Goal: Information Seeking & Learning: Learn about a topic

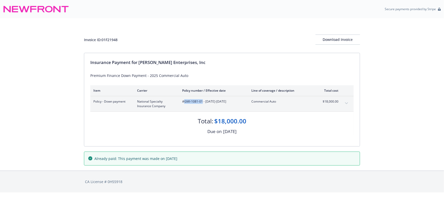
drag, startPoint x: 202, startPoint y: 101, endPoint x: 184, endPoint y: 102, distance: 18.3
click at [184, 102] on span "#GMI-1081-01 - 06/06/2025-06/06/2026" at bounding box center [212, 101] width 61 height 5
copy span "GMI-1081-01"
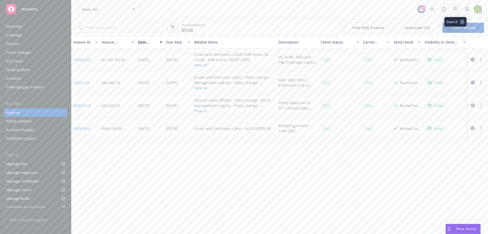
click at [454, 11] on icon at bounding box center [455, 9] width 5 height 5
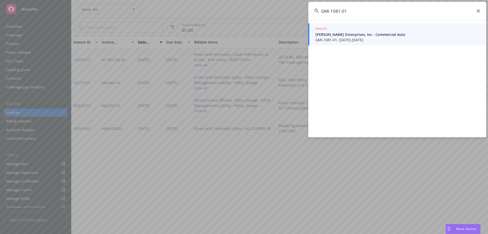
type input "GMI-1081-01"
click at [362, 37] on span "Tardio Enterprises, Inc - Commercial Auto" at bounding box center [398, 34] width 165 height 5
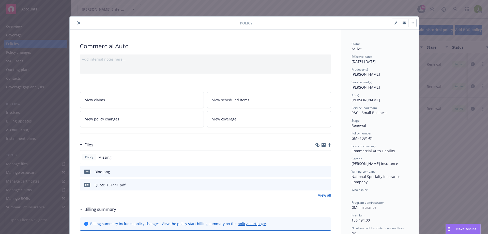
click at [77, 23] on icon "close" at bounding box center [78, 22] width 3 height 3
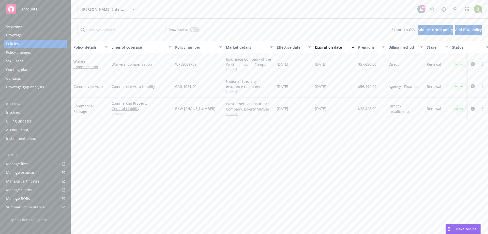
click at [29, 113] on div "Invoices" at bounding box center [35, 112] width 59 height 8
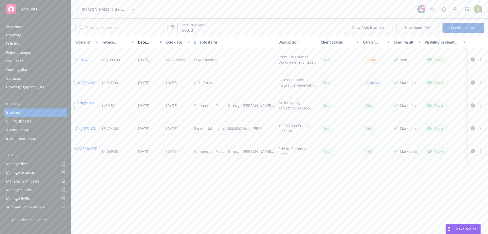
click at [39, 163] on link "Manage files" at bounding box center [35, 164] width 63 height 8
click at [453, 9] on link at bounding box center [456, 9] width 10 height 10
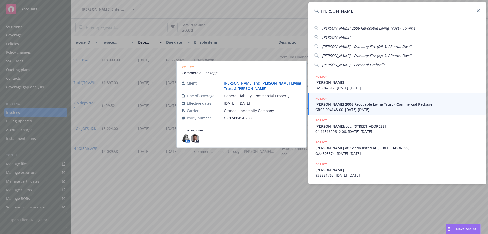
type input "peter e"
click at [390, 107] on span "GR02-004143-00, 07/25/2024-07/25/2025" at bounding box center [398, 109] width 165 height 5
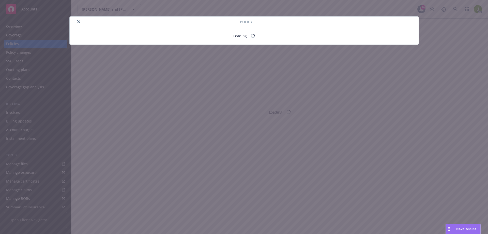
click at [24, 114] on div "Policy Loading..." at bounding box center [244, 117] width 488 height 234
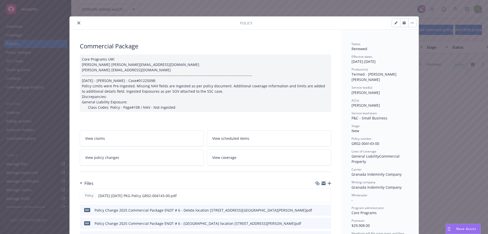
click at [77, 22] on icon "close" at bounding box center [78, 22] width 3 height 3
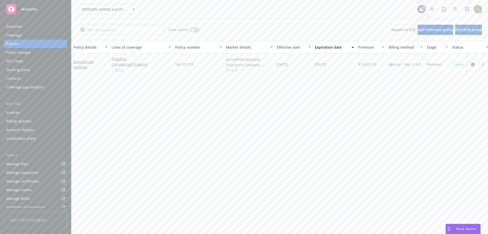
click at [22, 113] on div "Invoices" at bounding box center [35, 112] width 59 height 8
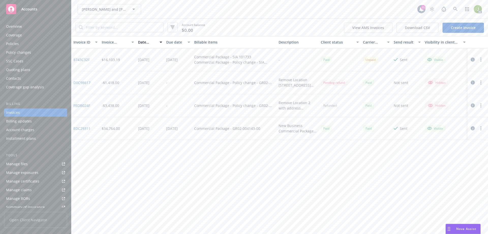
click at [80, 60] on link "8743C32F" at bounding box center [82, 59] width 16 height 5
click at [452, 10] on link at bounding box center [456, 9] width 10 height 10
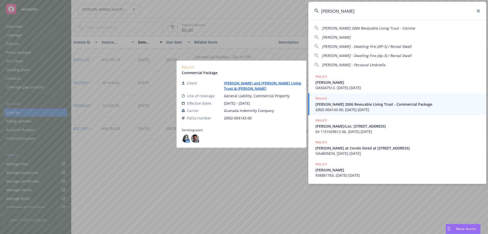
type input "peter e"
click at [337, 105] on span "Peter E Kardum 2006 Revocable Living Trust - Commercial Package" at bounding box center [398, 103] width 165 height 5
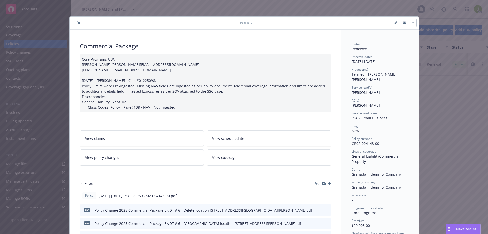
scroll to position [15, 0]
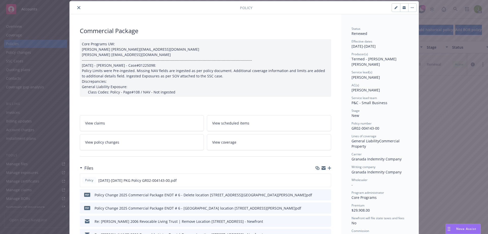
click at [77, 8] on icon "close" at bounding box center [78, 7] width 3 height 3
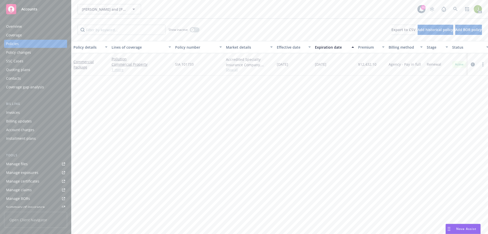
click at [37, 38] on div "Coverage" at bounding box center [35, 35] width 59 height 8
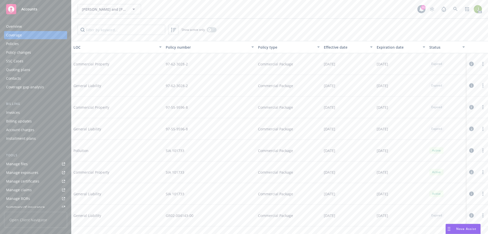
click at [41, 162] on link "Manage files" at bounding box center [35, 164] width 63 height 8
click at [452, 9] on link at bounding box center [456, 9] width 10 height 10
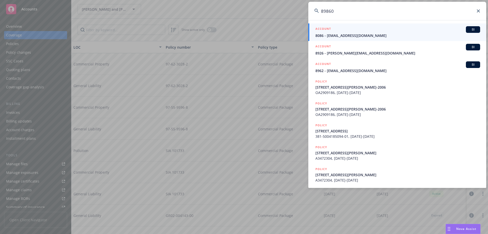
type input "898605"
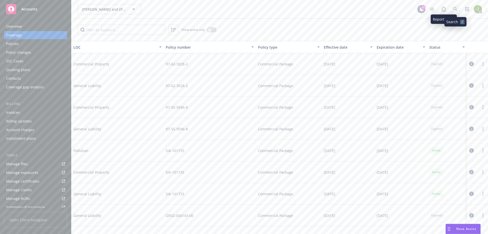
click at [455, 11] on icon at bounding box center [455, 9] width 5 height 5
click at [453, 10] on link at bounding box center [456, 9] width 10 height 10
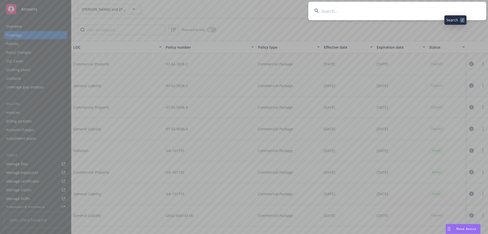
click at [439, 13] on input at bounding box center [398, 11] width 178 height 18
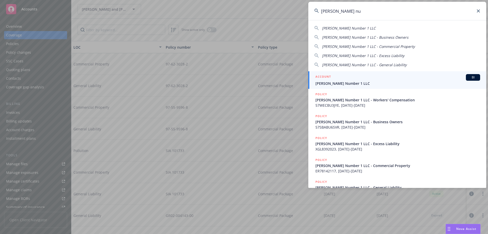
type input "silvers nu"
click at [377, 83] on span "Silvers Number 1 LLC" at bounding box center [398, 83] width 165 height 5
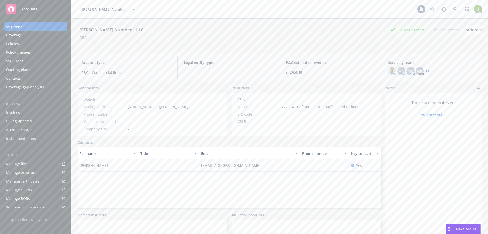
click at [47, 111] on div "Invoices" at bounding box center [35, 112] width 59 height 8
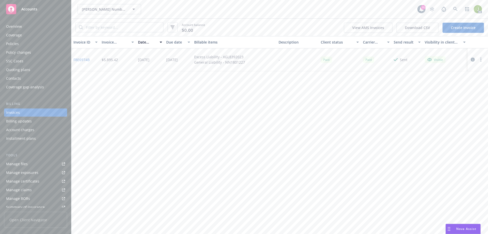
click at [36, 30] on div "Overview" at bounding box center [35, 26] width 59 height 8
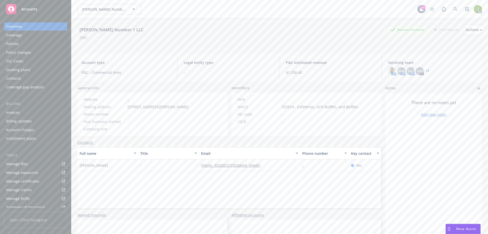
click at [51, 111] on div "Invoices" at bounding box center [35, 112] width 59 height 8
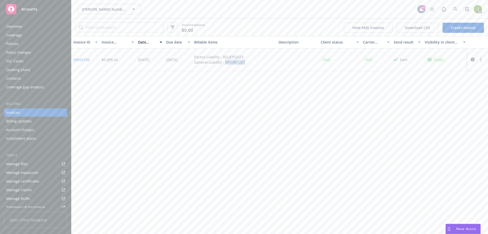
drag, startPoint x: 224, startPoint y: 62, endPoint x: 248, endPoint y: 66, distance: 23.9
click at [248, 66] on div "Excess Liability - XGL8392023 General Liability - NN1801227" at bounding box center [234, 59] width 84 height 23
copy div "NN1801227"
click at [458, 11] on link at bounding box center [456, 9] width 10 height 10
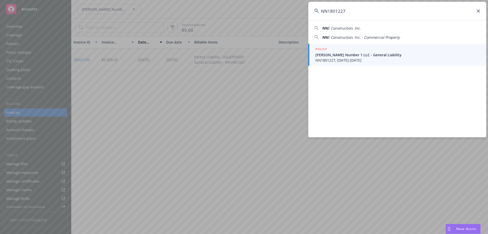
type input "NN1801227"
click at [410, 50] on div "POLICY" at bounding box center [398, 50] width 165 height 6
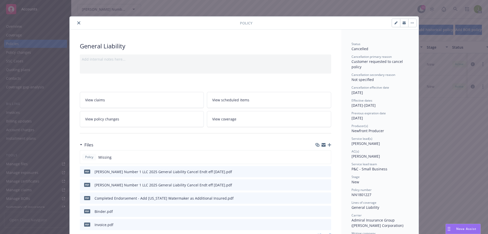
click at [76, 23] on button "close" at bounding box center [79, 23] width 6 height 6
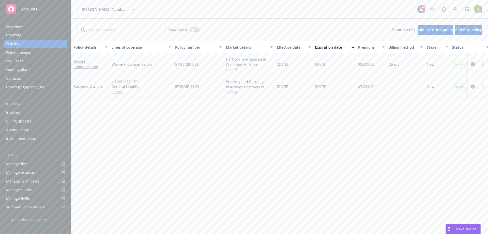
click at [461, 9] on div "AC" at bounding box center [454, 9] width 55 height 10
click at [459, 9] on link at bounding box center [456, 9] width 10 height 10
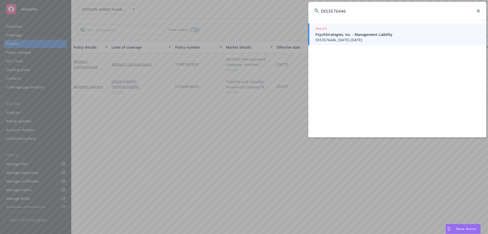
type input "EKS3576446"
click at [343, 41] on span "EKS3576446, 06/01/2025-06/01/2026" at bounding box center [398, 39] width 165 height 5
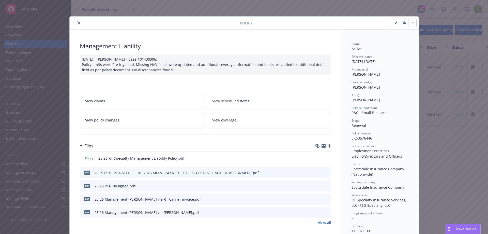
click at [77, 22] on icon "close" at bounding box center [78, 22] width 3 height 3
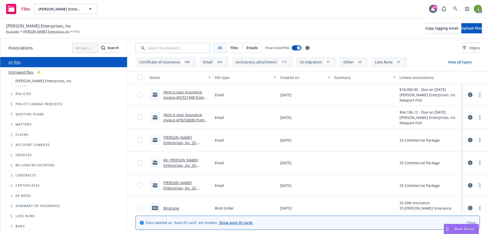
click at [198, 96] on link "Here is your insurance invoice #01F21948 from Newfront" at bounding box center [184, 98] width 40 height 16
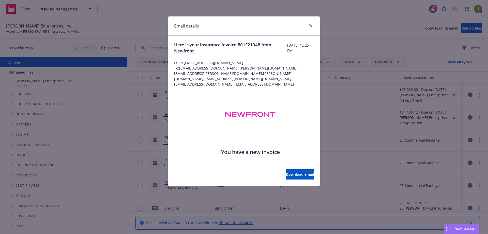
scroll to position [135, 0]
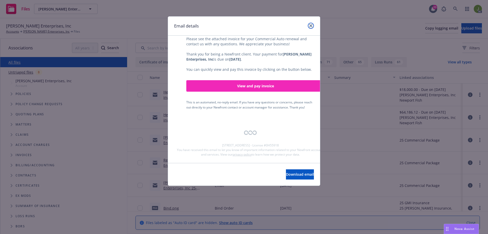
click at [312, 25] on icon "close" at bounding box center [311, 25] width 3 height 3
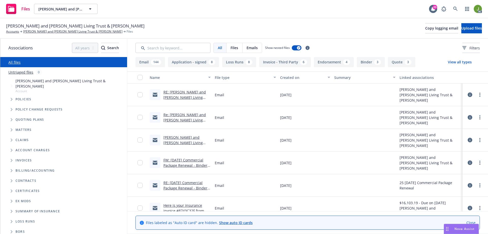
click at [199, 95] on link "RE: [PERSON_NAME] and [PERSON_NAME] Living Trust & [PERSON_NAME] - EXP 12/31" at bounding box center [186, 100] width 44 height 21
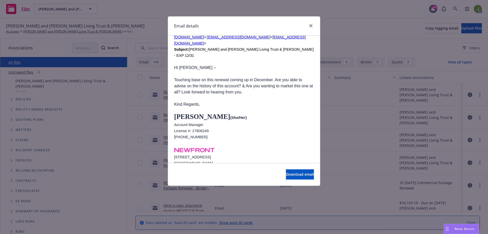
scroll to position [351, 0]
click at [348, 127] on div "Email details RE: Darlene Kardum Portillo and Joe Portillo Living Trust & Peter…" at bounding box center [244, 117] width 488 height 234
click at [311, 26] on icon "close" at bounding box center [311, 25] width 3 height 3
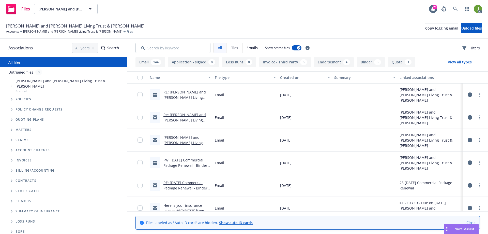
click at [188, 119] on link "Re: Darlene Kardum Portillo and Joe Portillo Living Trust & Peter Michael Kardu…" at bounding box center [186, 122] width 44 height 21
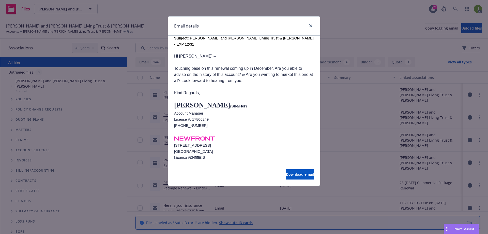
scroll to position [202, 0]
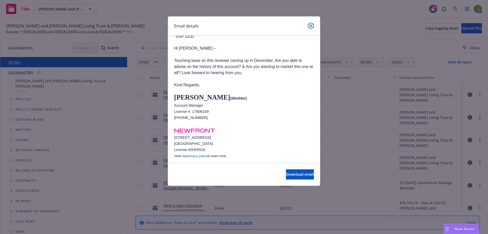
click at [312, 28] on link "close" at bounding box center [311, 26] width 6 height 6
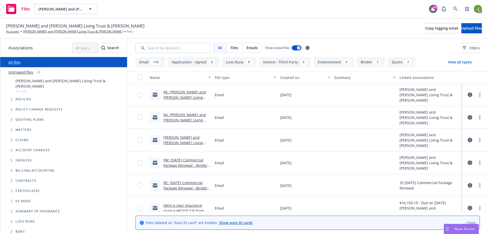
click at [198, 164] on link "FW: 7/25/2025 Commercial Package Renewal - Binders Attached + Invoice Linked - …" at bounding box center [187, 167] width 46 height 21
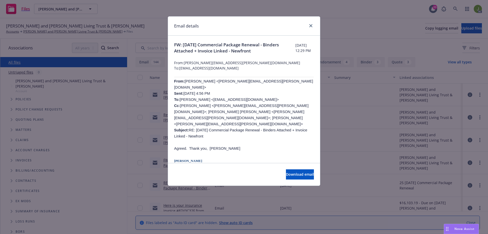
click at [312, 29] on div at bounding box center [310, 26] width 8 height 7
click at [311, 26] on icon "close" at bounding box center [311, 25] width 3 height 3
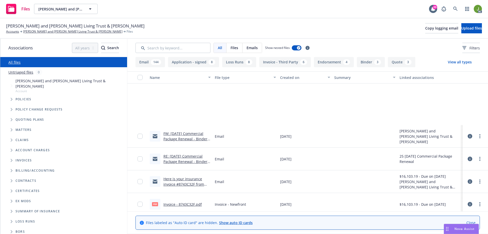
scroll to position [102, 0]
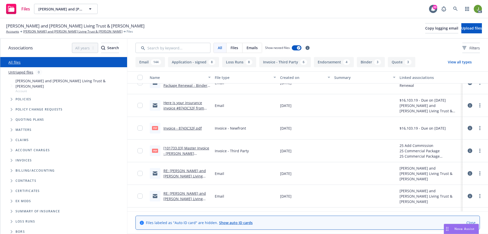
click at [187, 106] on link "Here is your insurance invoice #8743C32F from Newfront" at bounding box center [184, 108] width 41 height 16
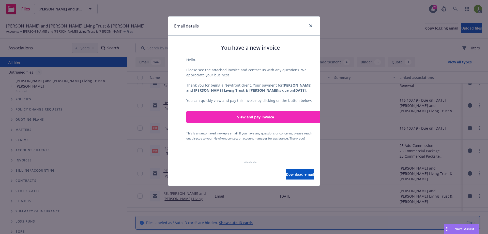
scroll to position [64, 0]
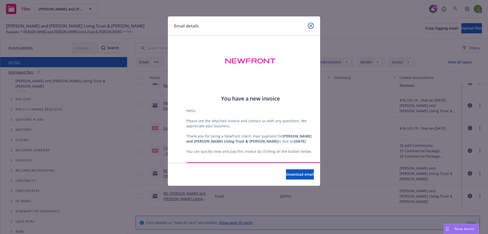
click at [311, 26] on icon "close" at bounding box center [311, 25] width 3 height 3
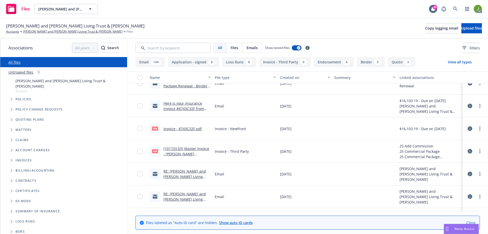
scroll to position [0, 0]
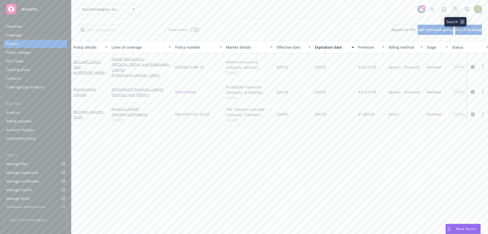
click at [455, 11] on icon at bounding box center [455, 9] width 5 height 5
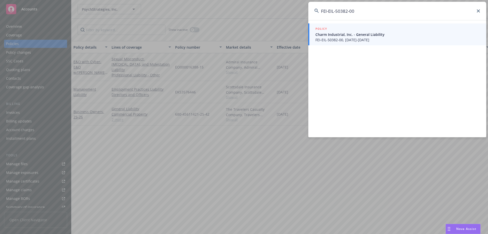
type input "FEI-EIL-50382-00"
click at [321, 38] on span "FEI-EIL-50382-00, 04/02/2025-04/02/2026" at bounding box center [398, 39] width 165 height 5
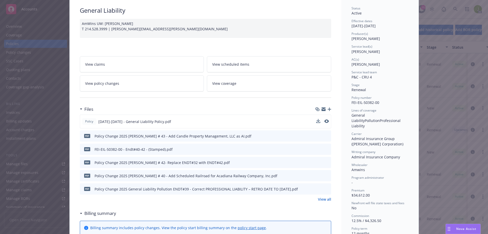
scroll to position [51, 0]
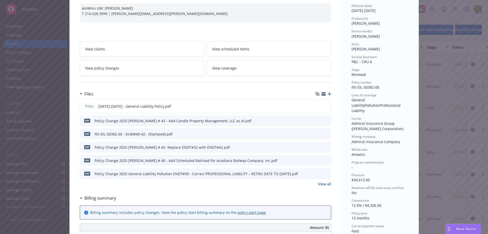
click at [326, 186] on link "View all" at bounding box center [324, 183] width 13 height 5
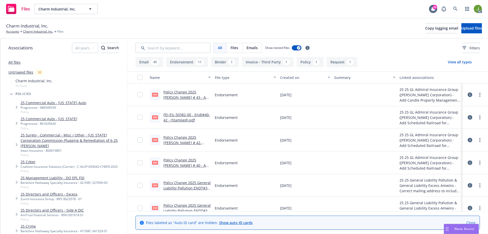
click at [187, 93] on link "Policy Change 2025 [PERSON_NAME] # 43 - Add Candle Property Management, LLC as …" at bounding box center [187, 100] width 47 height 21
